Goal: Information Seeking & Learning: Learn about a topic

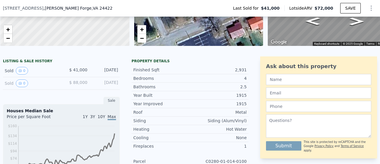
scroll to position [121, 0]
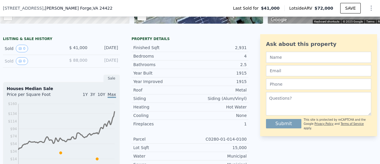
click at [114, 58] on div "[DATE]" at bounding box center [105, 61] width 26 height 8
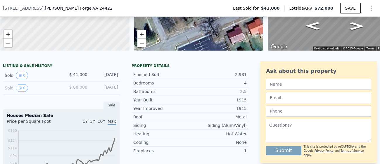
scroll to position [94, 0]
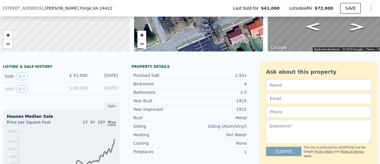
click at [115, 86] on div "[DATE]" at bounding box center [105, 89] width 26 height 8
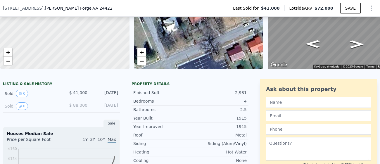
scroll to position [76, 0]
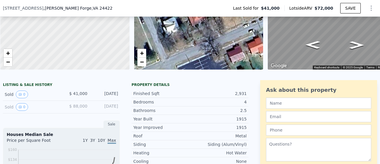
click at [131, 74] on div at bounding box center [190, 72] width 380 height 6
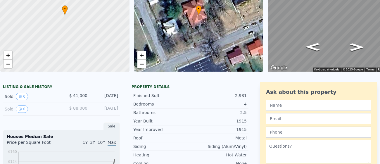
scroll to position [0, 0]
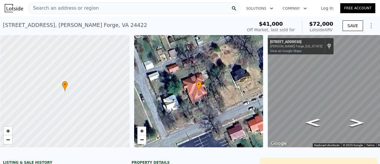
click at [131, 92] on div "• + − • + − ← Move left → Move right ↑ Move up ↓ Move down + Zoom in - Zoom out…" at bounding box center [190, 91] width 380 height 112
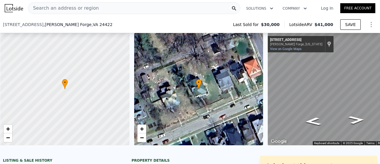
scroll to position [98, 0]
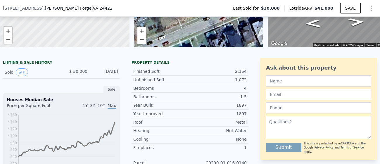
click at [105, 71] on div "Sep 28, 2023" at bounding box center [105, 72] width 26 height 8
click at [119, 69] on div "Sold 0 $ 30,000 Sep 28, 2023" at bounding box center [61, 72] width 117 height 13
click at [9, 71] on div "Sold 0" at bounding box center [31, 72] width 52 height 8
click at [23, 72] on button "0" at bounding box center [22, 72] width 12 height 8
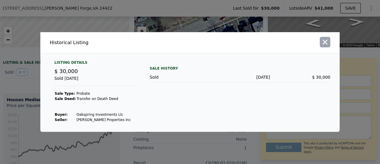
click at [323, 43] on icon "button" at bounding box center [324, 42] width 5 height 5
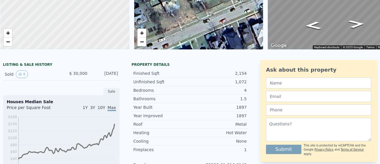
scroll to position [0, 0]
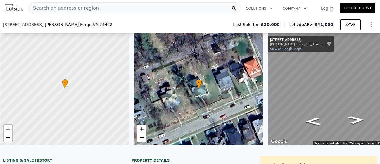
scroll to position [101, 0]
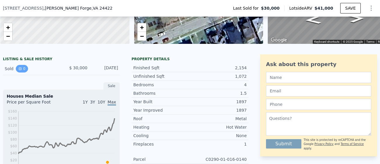
click at [23, 69] on button "0" at bounding box center [22, 69] width 12 height 8
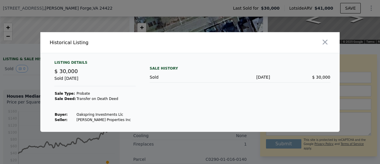
click at [8, 68] on div at bounding box center [190, 82] width 380 height 164
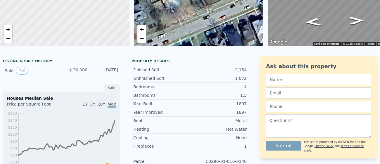
scroll to position [0, 0]
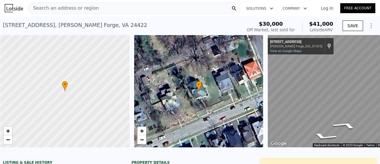
click at [255, 112] on div "• + − • + − ← Move left → Move right ↑ Move up ↓ Move down + Zoom in - Zoom out…" at bounding box center [190, 91] width 380 height 112
click at [344, 106] on icon "Go Northeast, Alleghany St" at bounding box center [344, 105] width 43 height 14
